Goal: Transaction & Acquisition: Purchase product/service

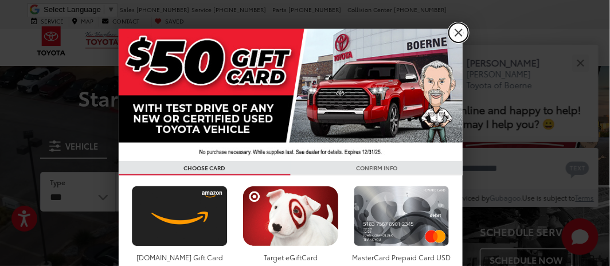
click at [456, 34] on link "X" at bounding box center [458, 32] width 19 height 19
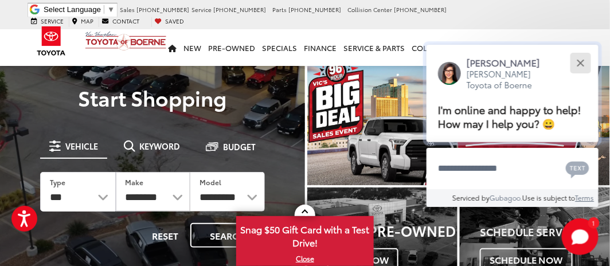
drag, startPoint x: 582, startPoint y: 64, endPoint x: 561, endPoint y: 60, distance: 20.9
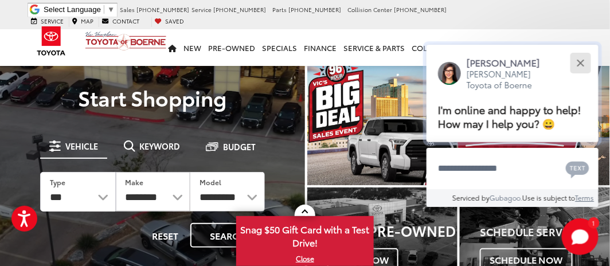
click at [581, 64] on div "Close" at bounding box center [579, 62] width 7 height 7
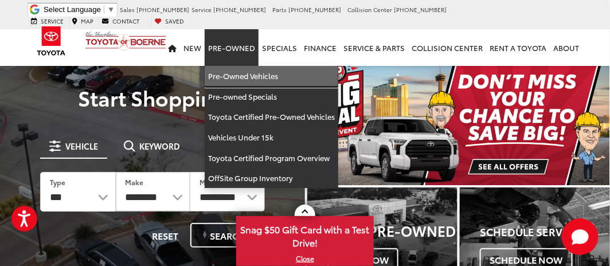
click at [250, 67] on link "Pre-Owned Vehicles" at bounding box center [271, 76] width 133 height 21
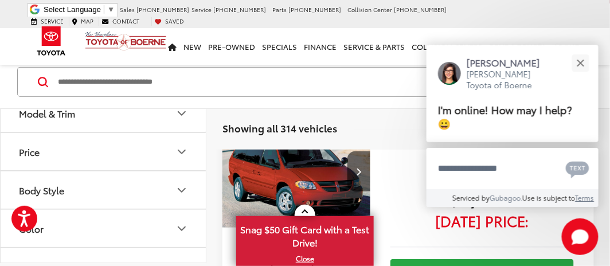
scroll to position [115, 0]
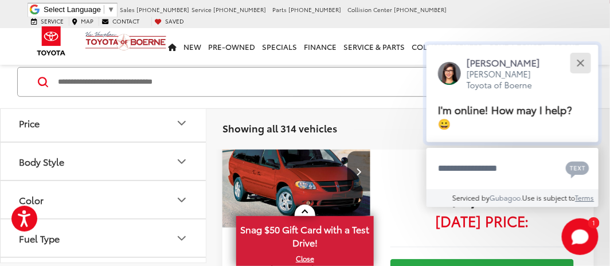
click at [576, 62] on button "Close" at bounding box center [580, 62] width 25 height 25
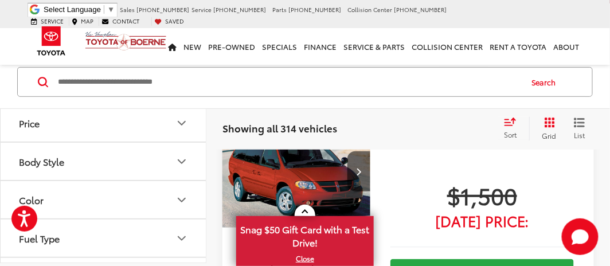
scroll to position [0, 0]
click at [176, 163] on icon "Body Style" at bounding box center [182, 162] width 14 height 14
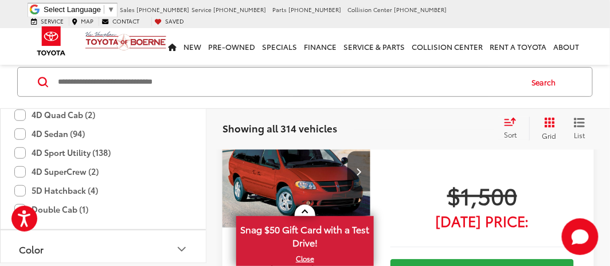
scroll to position [344, 0]
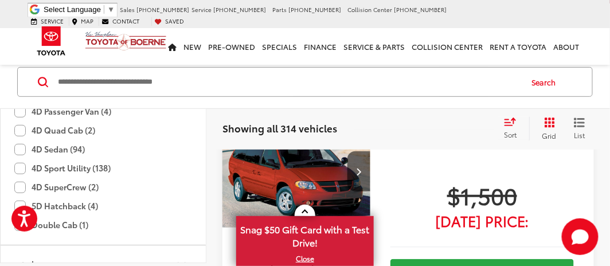
click at [16, 167] on label "4D Sport Utility (138)" at bounding box center [62, 168] width 96 height 19
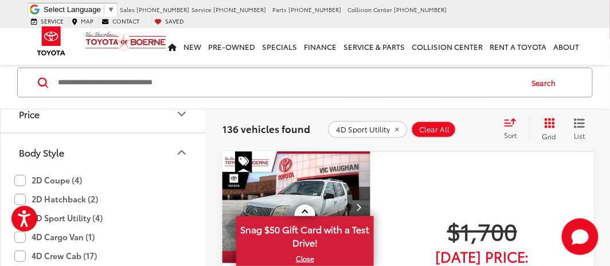
scroll to position [115, 0]
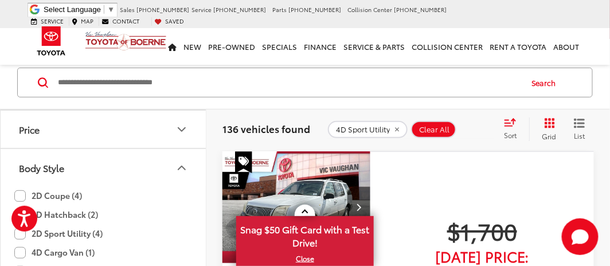
click at [179, 162] on icon "Body Style" at bounding box center [182, 168] width 14 height 14
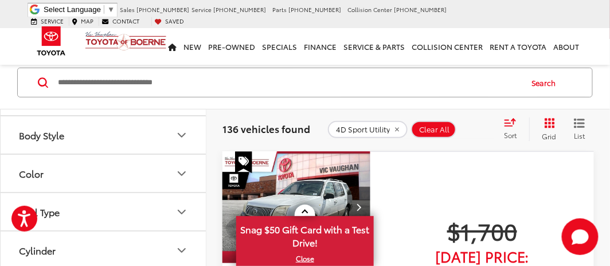
scroll to position [172, 0]
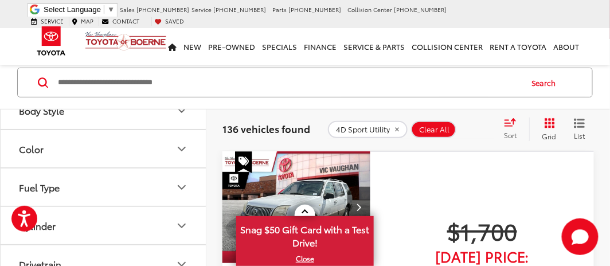
click at [182, 144] on icon "Color" at bounding box center [182, 149] width 14 height 14
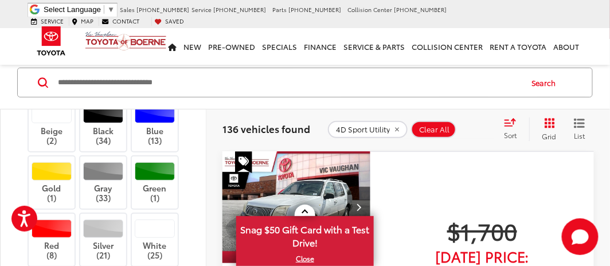
scroll to position [286, 0]
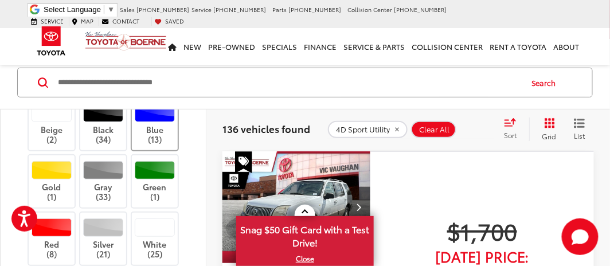
click at [143, 124] on label "Blue (13)" at bounding box center [155, 124] width 46 height 41
click at [99, 170] on div at bounding box center [103, 170] width 41 height 18
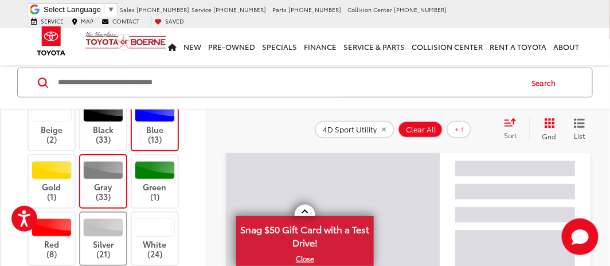
click at [103, 226] on div at bounding box center [103, 227] width 41 height 18
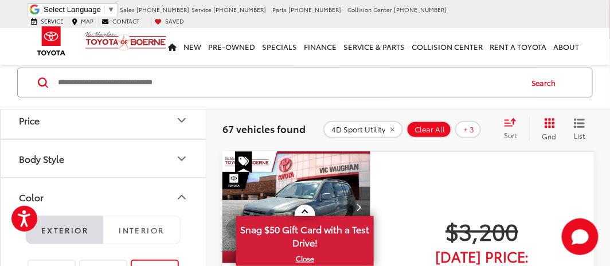
scroll to position [115, 0]
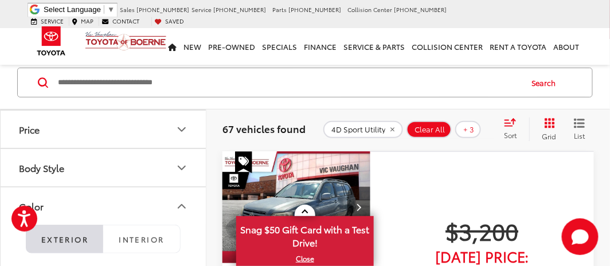
click at [184, 202] on icon "Color" at bounding box center [182, 206] width 14 height 14
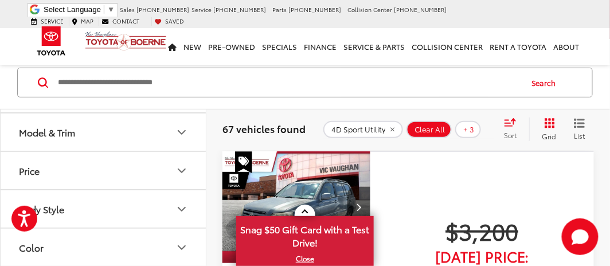
scroll to position [57, 0]
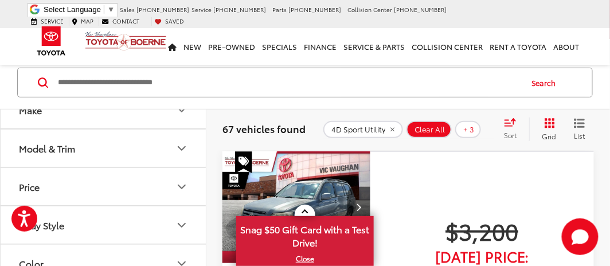
click at [186, 186] on icon "Price" at bounding box center [182, 187] width 14 height 14
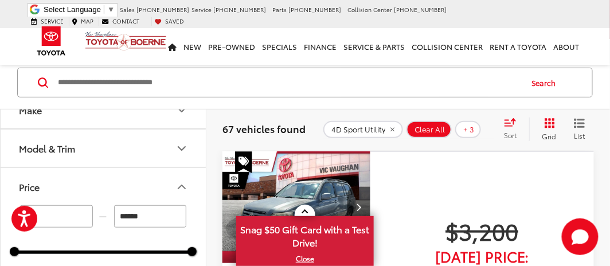
click at [159, 215] on input "******" at bounding box center [150, 216] width 73 height 22
type input "*"
type input "******"
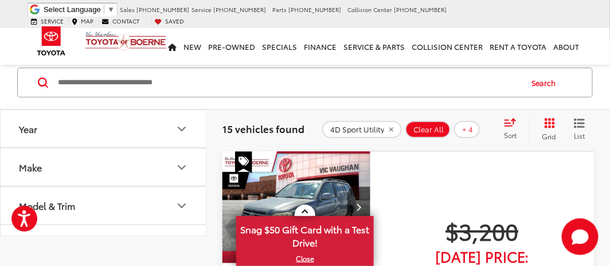
scroll to position [22, 0]
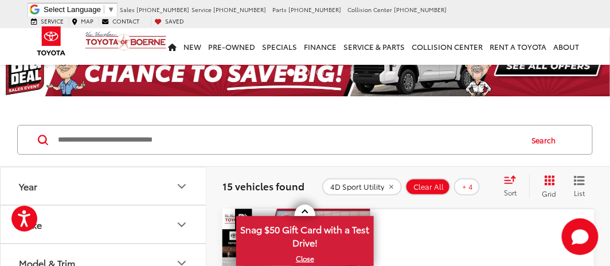
click at [182, 187] on icon "Year" at bounding box center [182, 186] width 14 height 14
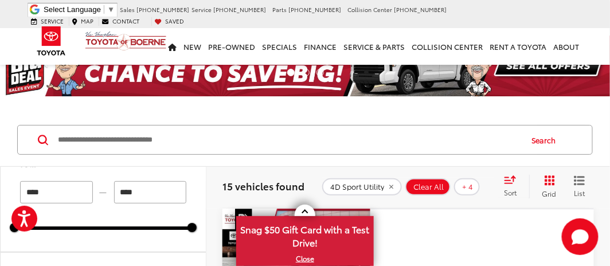
scroll to position [0, 0]
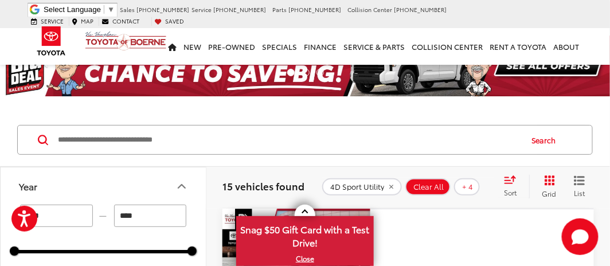
click at [56, 218] on input "****" at bounding box center [56, 216] width 73 height 22
click at [151, 179] on button "Year" at bounding box center [104, 185] width 206 height 37
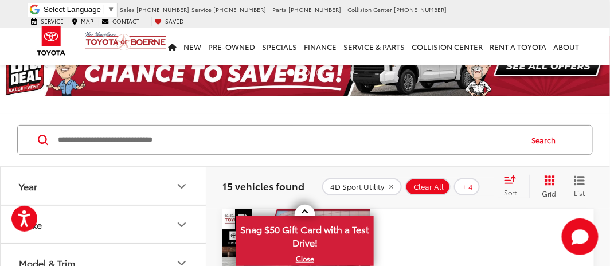
scroll to position [57, 0]
click at [185, 169] on icon "Make" at bounding box center [182, 167] width 14 height 14
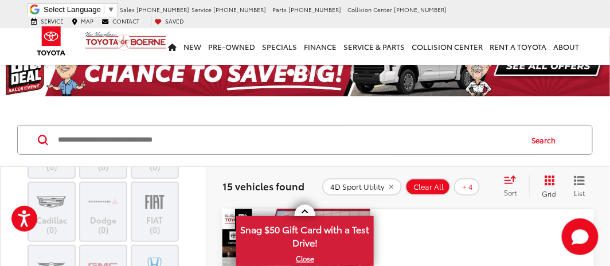
scroll to position [229, 0]
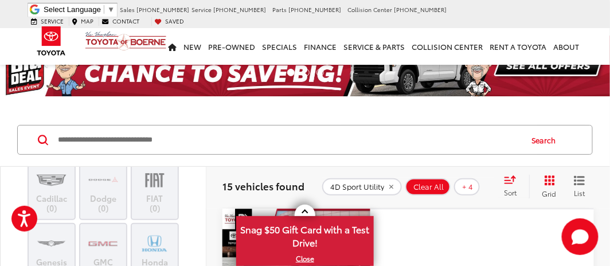
click at [49, 114] on label "Nissan (1)" at bounding box center [52, 104] width 46 height 19
click at [159, 114] on label "Toyota (5)" at bounding box center [155, 104] width 46 height 19
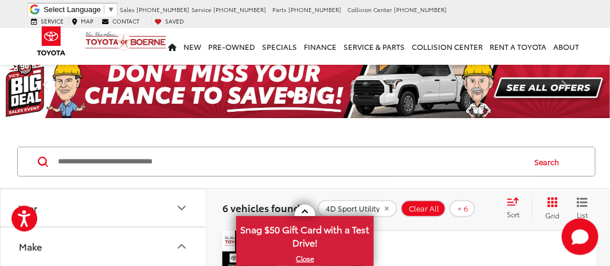
click at [214, 216] on div "6 vehicles found 4D Sport Utility Blue Exterior Gray Exterior Silver Exterior $…" at bounding box center [409, 207] width 406 height 41
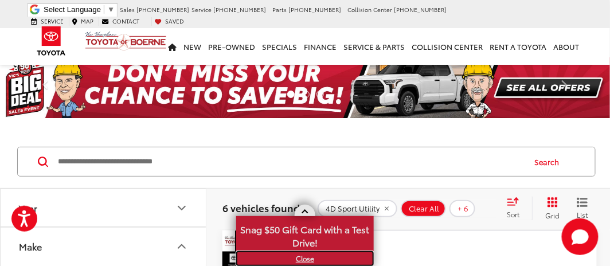
click at [305, 260] on link "X" at bounding box center [304, 258] width 135 height 13
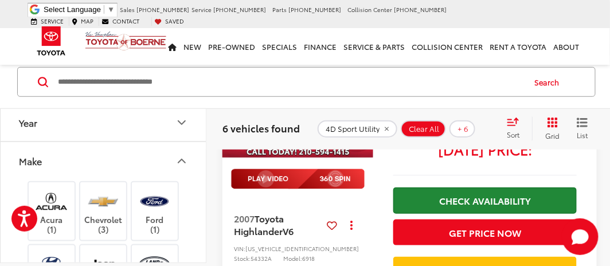
scroll to position [172, 0]
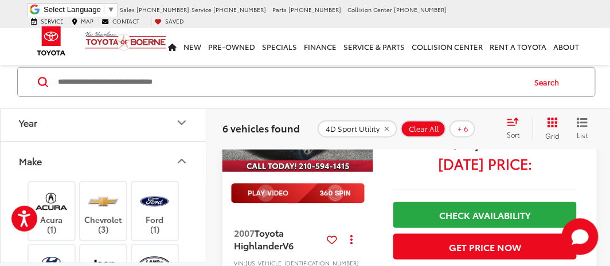
click at [179, 164] on icon "Make" at bounding box center [182, 161] width 14 height 14
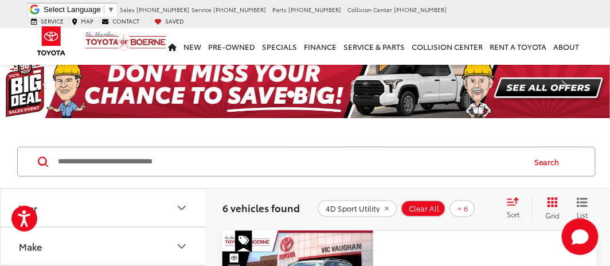
scroll to position [0, 0]
